Goal: Check status: Check status

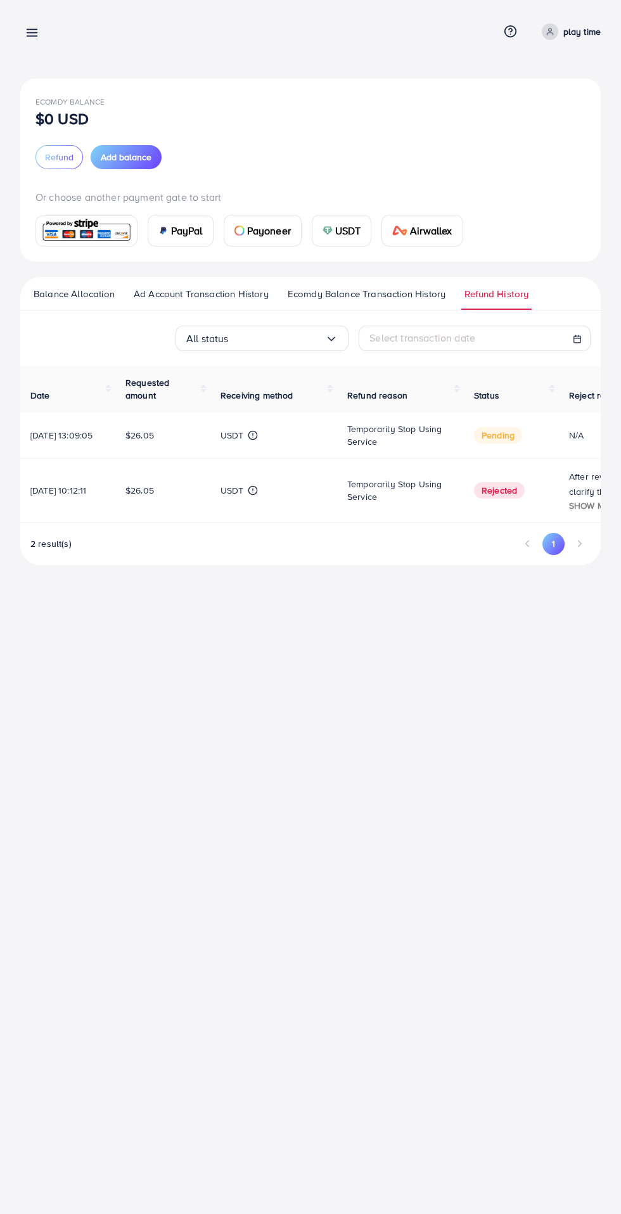
click at [392, 297] on span "Ecomdy Balance Transaction History" at bounding box center [367, 294] width 158 height 14
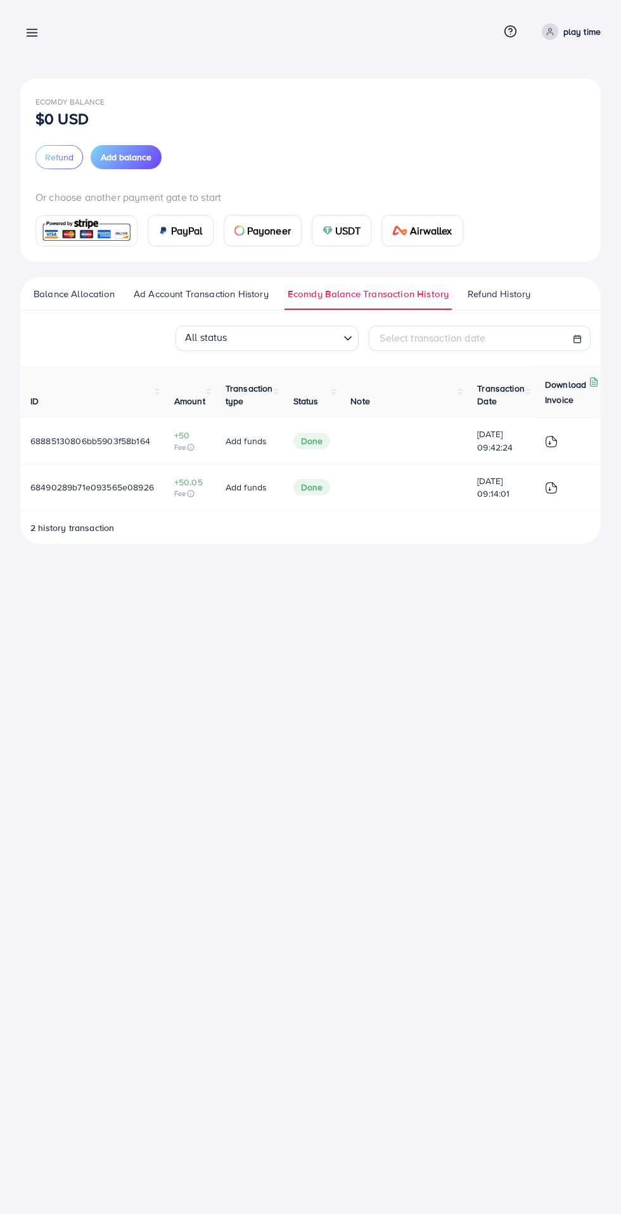
click at [249, 293] on span "Ad Account Transaction History" at bounding box center [201, 294] width 135 height 14
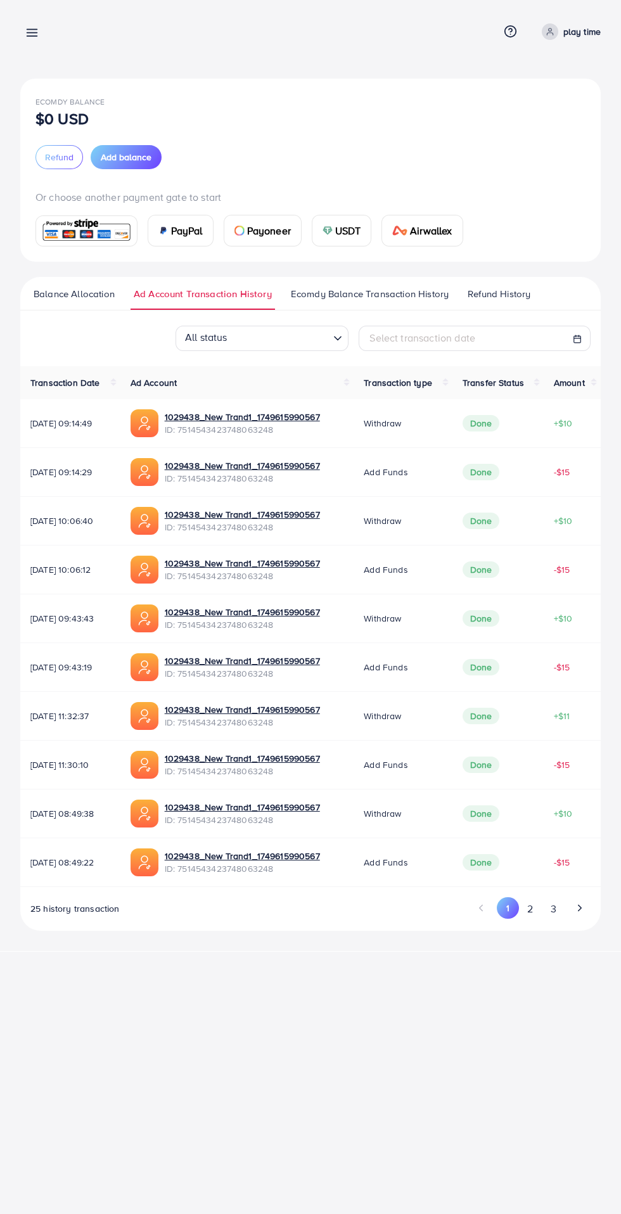
click at [523, 296] on span "Refund History" at bounding box center [499, 294] width 63 height 14
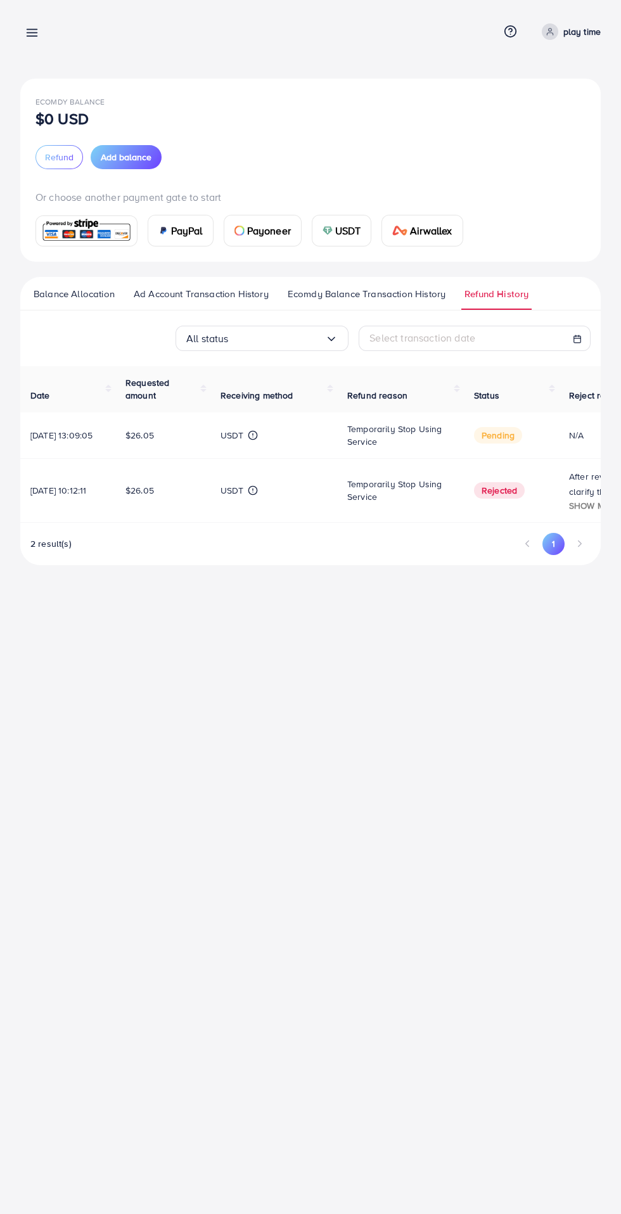
click at [518, 444] on td "pending" at bounding box center [511, 435] width 95 height 46
click at [509, 504] on td "Rejected" at bounding box center [511, 491] width 95 height 64
click at [521, 485] on span "Rejected" at bounding box center [499, 490] width 51 height 16
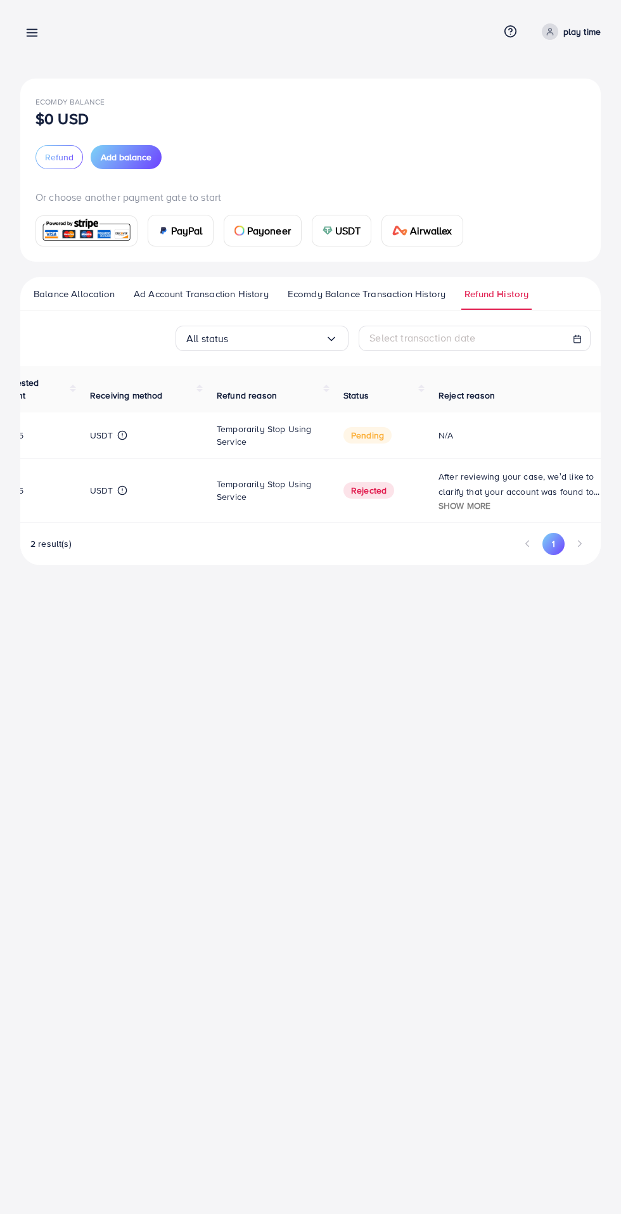
scroll to position [0, 148]
click at [466, 409] on th "Reject reason" at bounding box center [505, 389] width 190 height 46
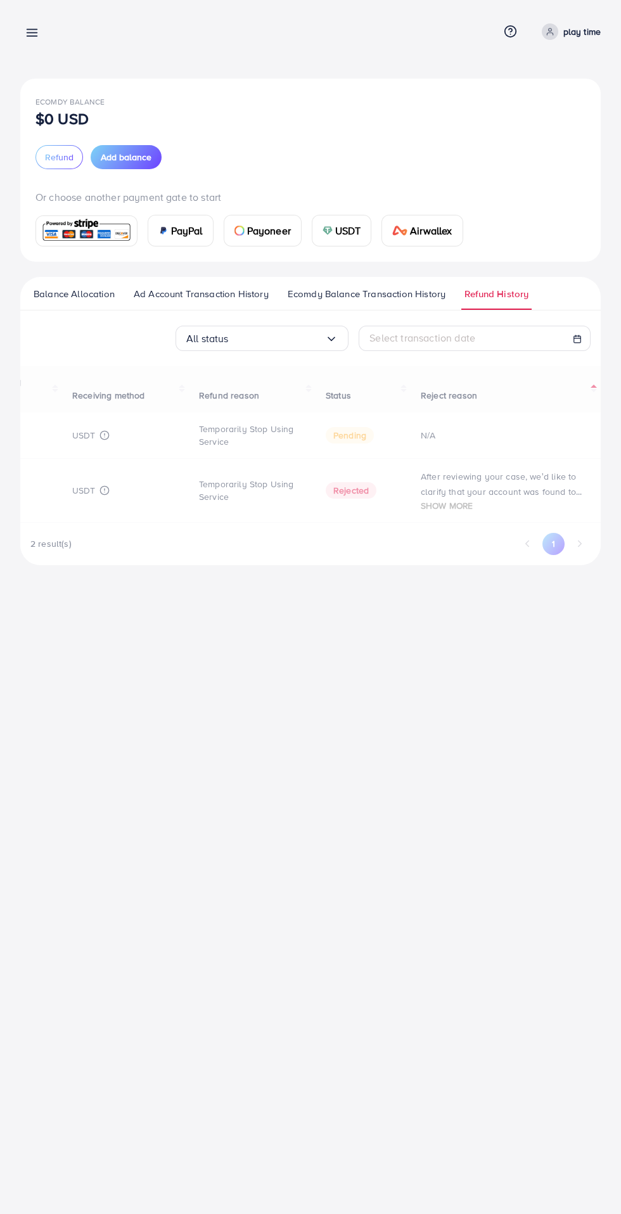
click at [470, 397] on span "Reject reason" at bounding box center [449, 395] width 56 height 13
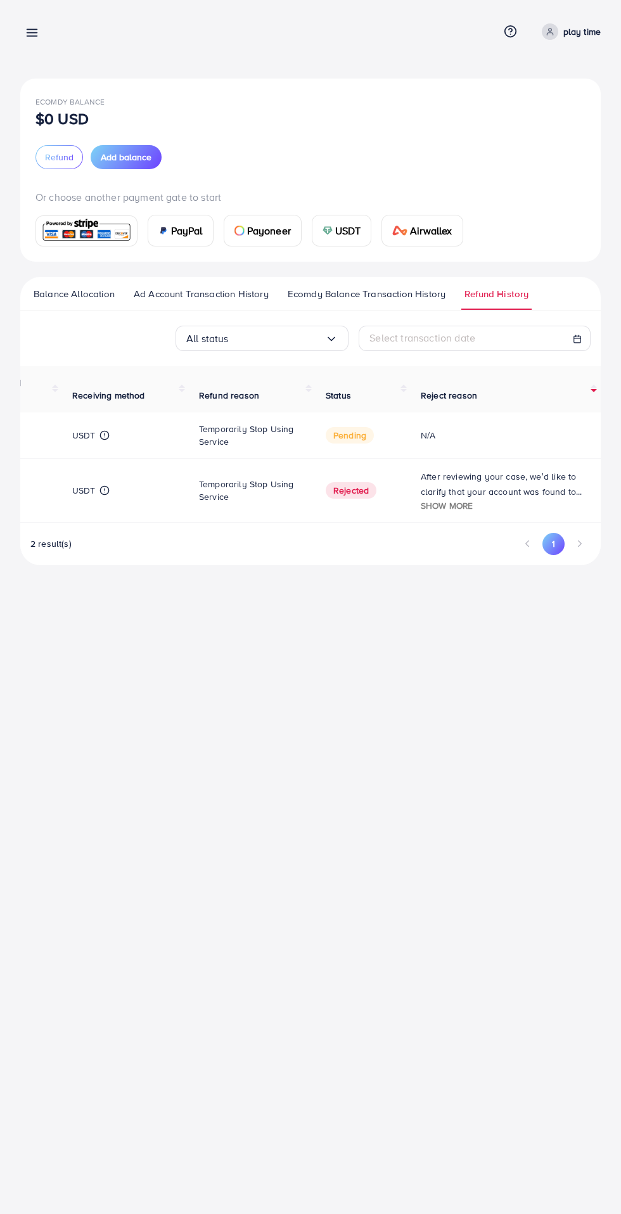
click at [457, 401] on span "Reject reason" at bounding box center [449, 395] width 56 height 13
click at [352, 383] on th "Status" at bounding box center [362, 389] width 95 height 46
